Goal: Book appointment/travel/reservation

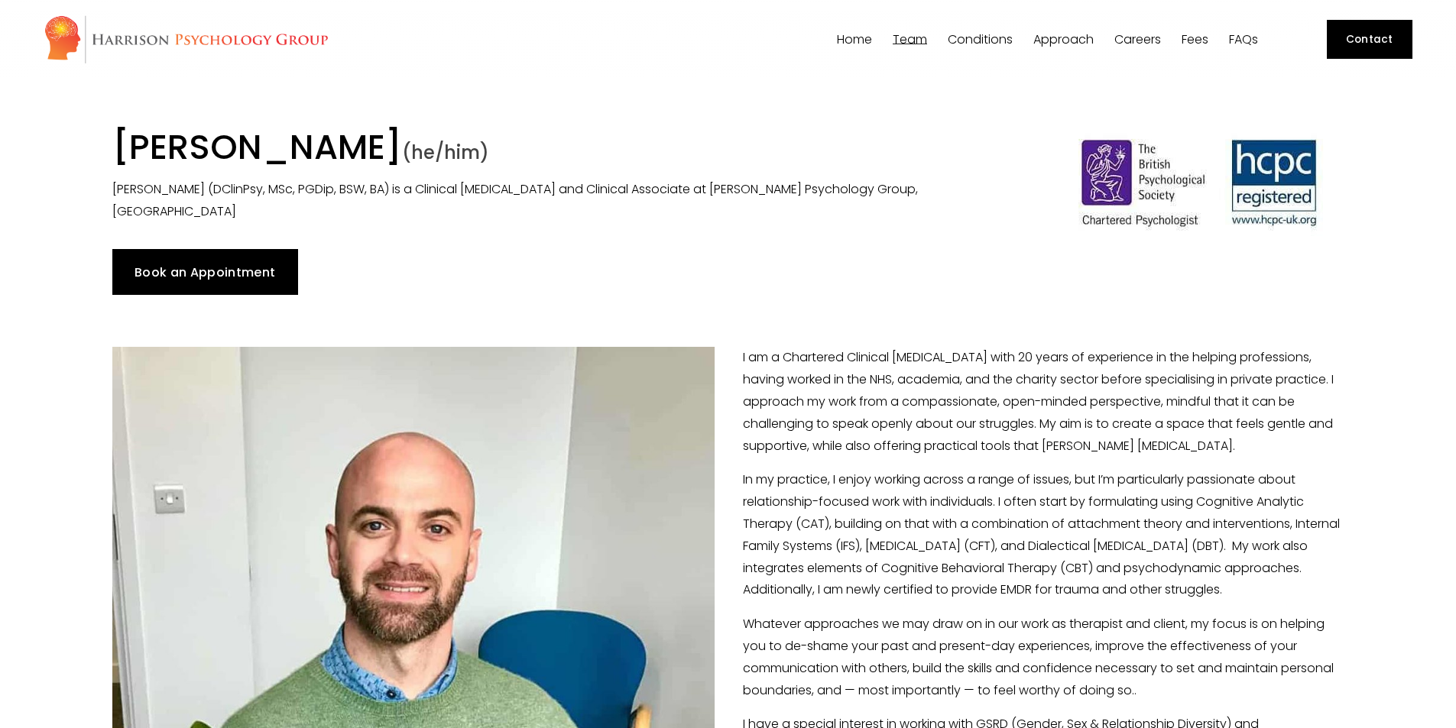
click at [190, 274] on link "Book an Appointment" at bounding box center [205, 272] width 186 height 46
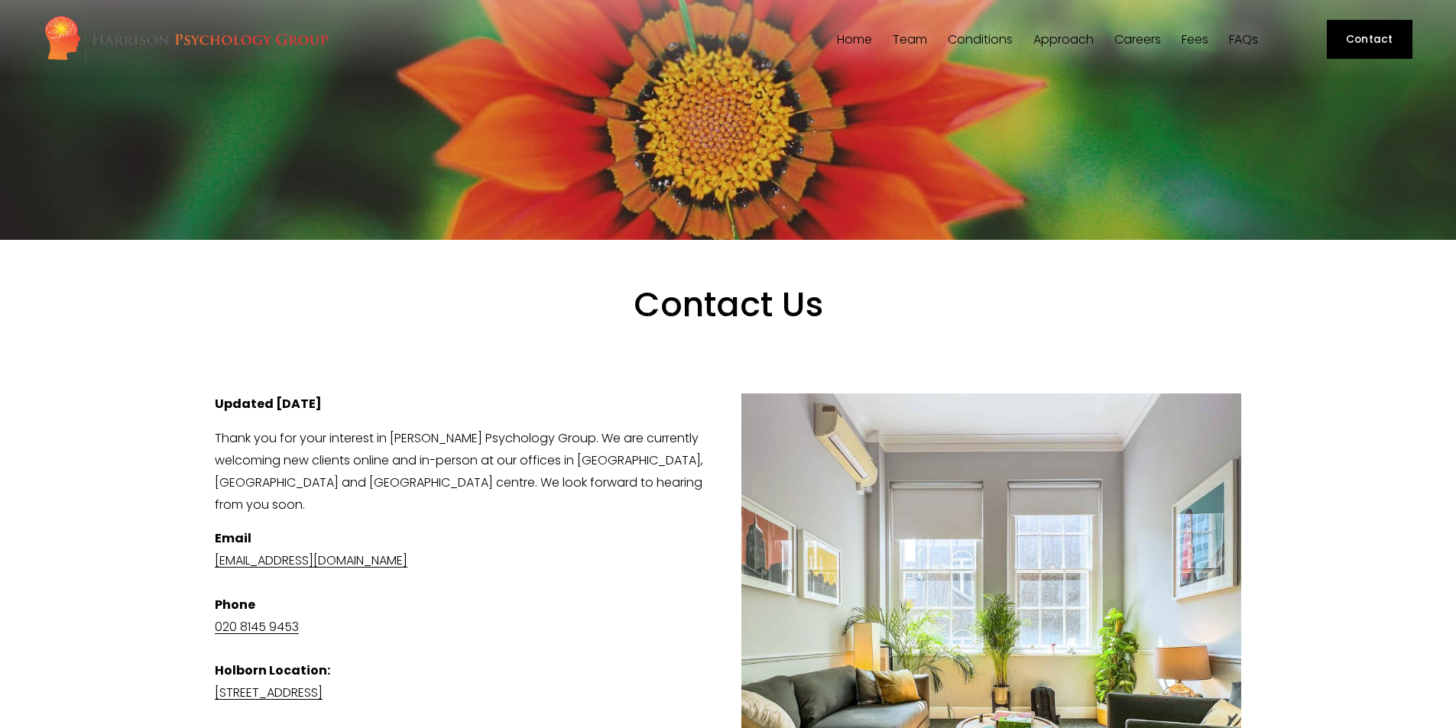
click at [1193, 36] on link "Fees" at bounding box center [1195, 39] width 27 height 15
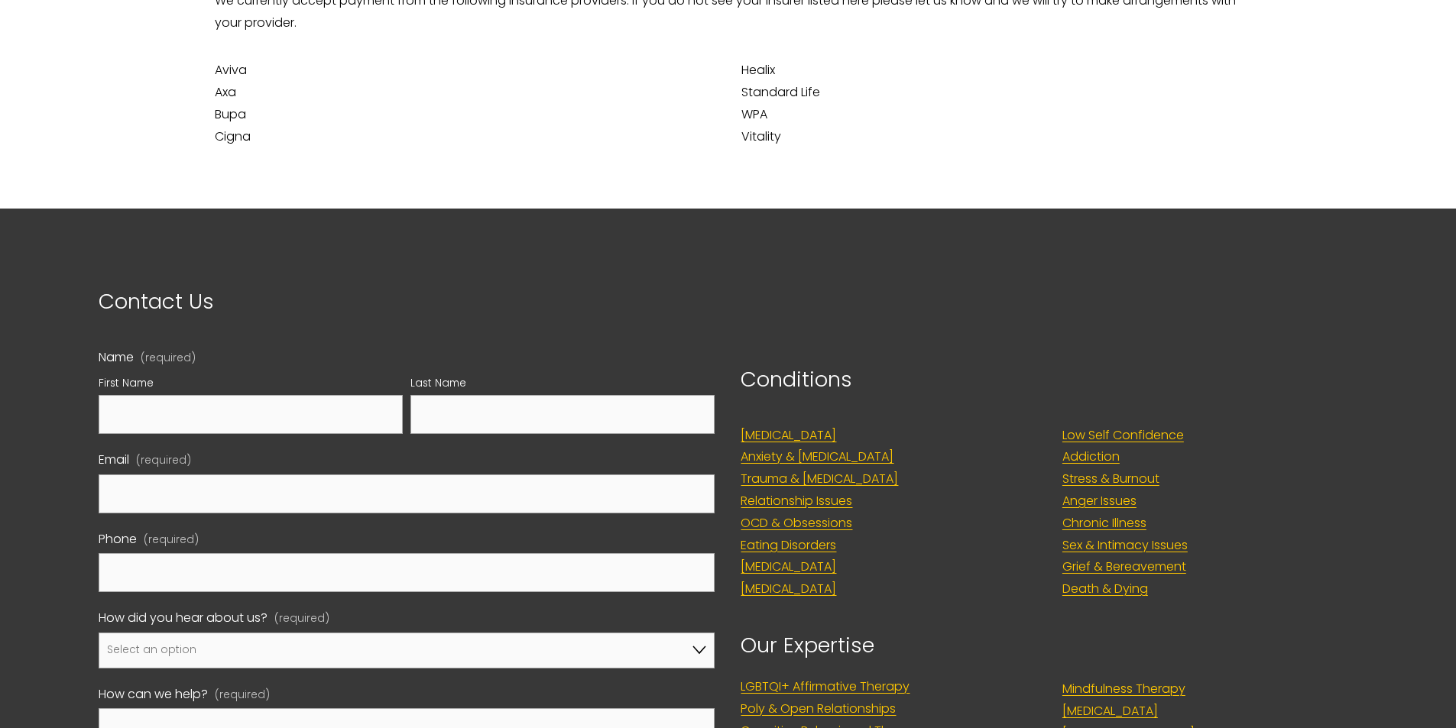
scroll to position [764, 0]
